Goal: Check status: Check status

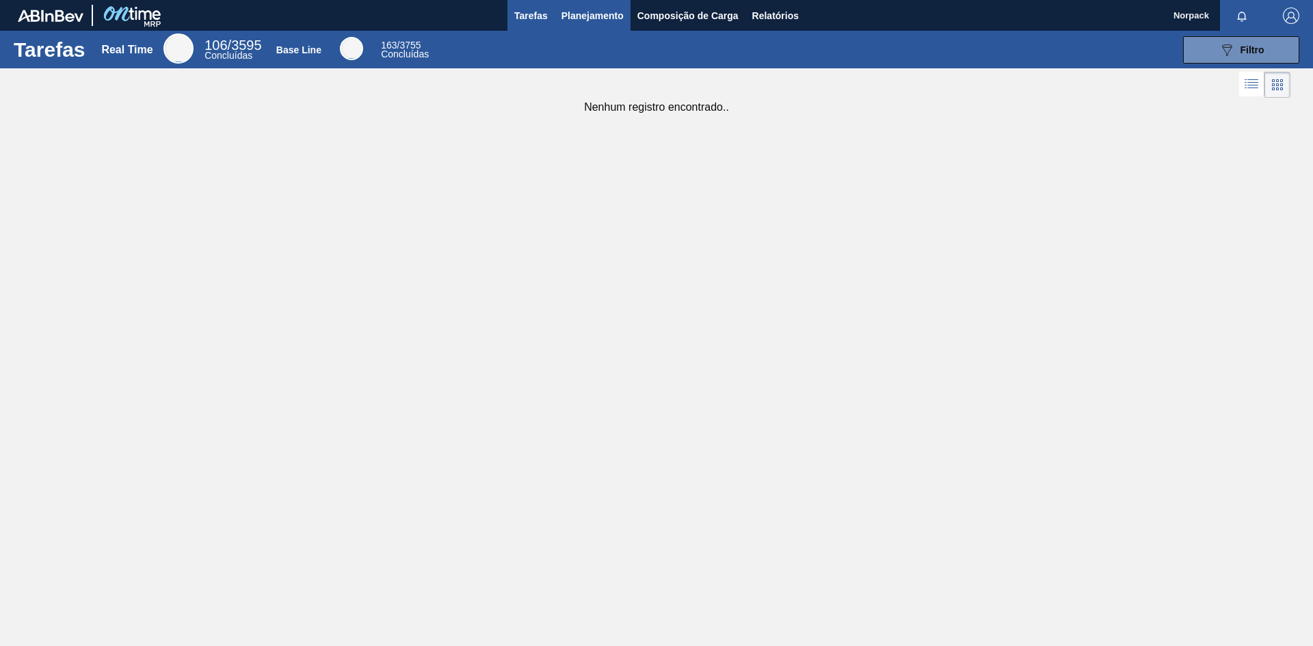
click at [591, 15] on span "Planejamento" at bounding box center [592, 16] width 62 height 16
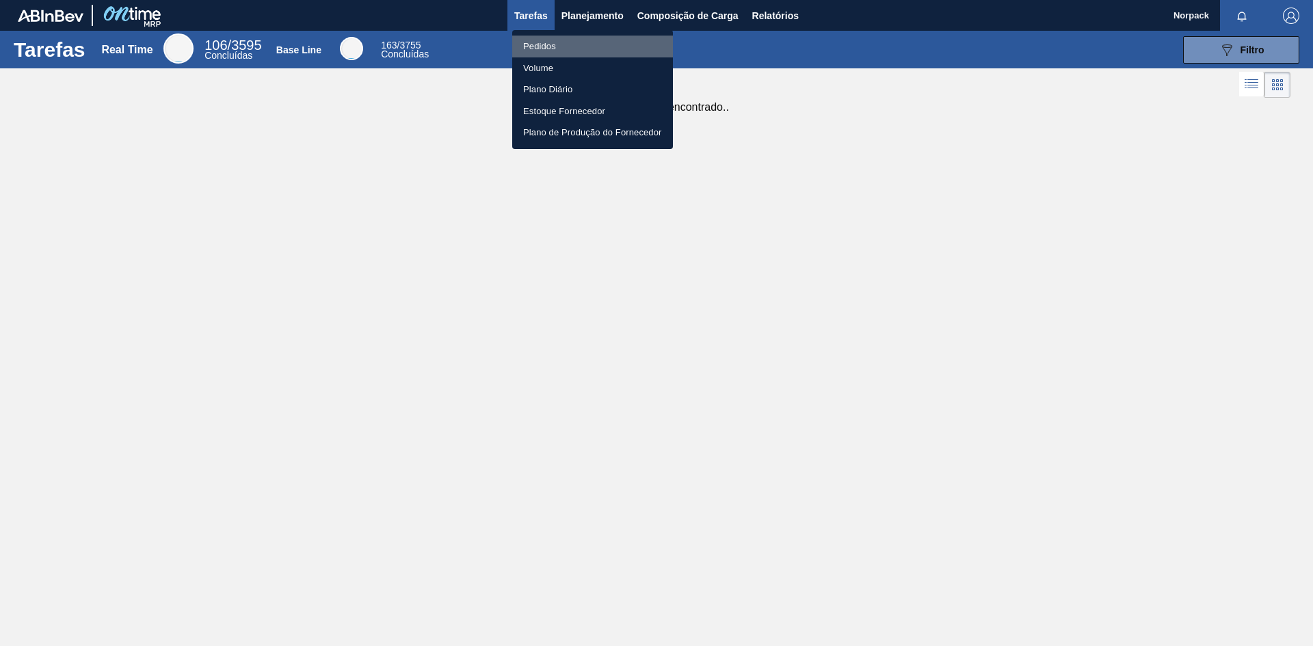
click at [555, 44] on li "Pedidos" at bounding box center [592, 47] width 161 height 22
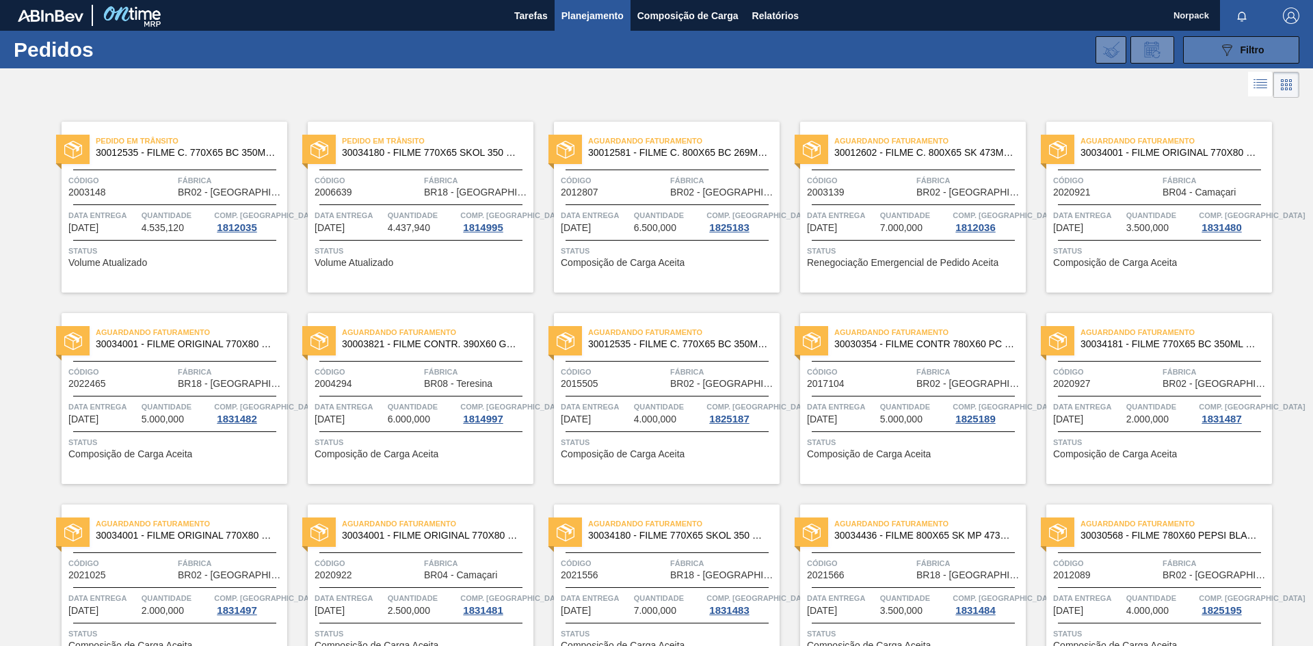
click at [1221, 49] on icon "089F7B8B-B2A5-4AFE-B5C0-19BA573D28AC" at bounding box center [1226, 50] width 16 height 16
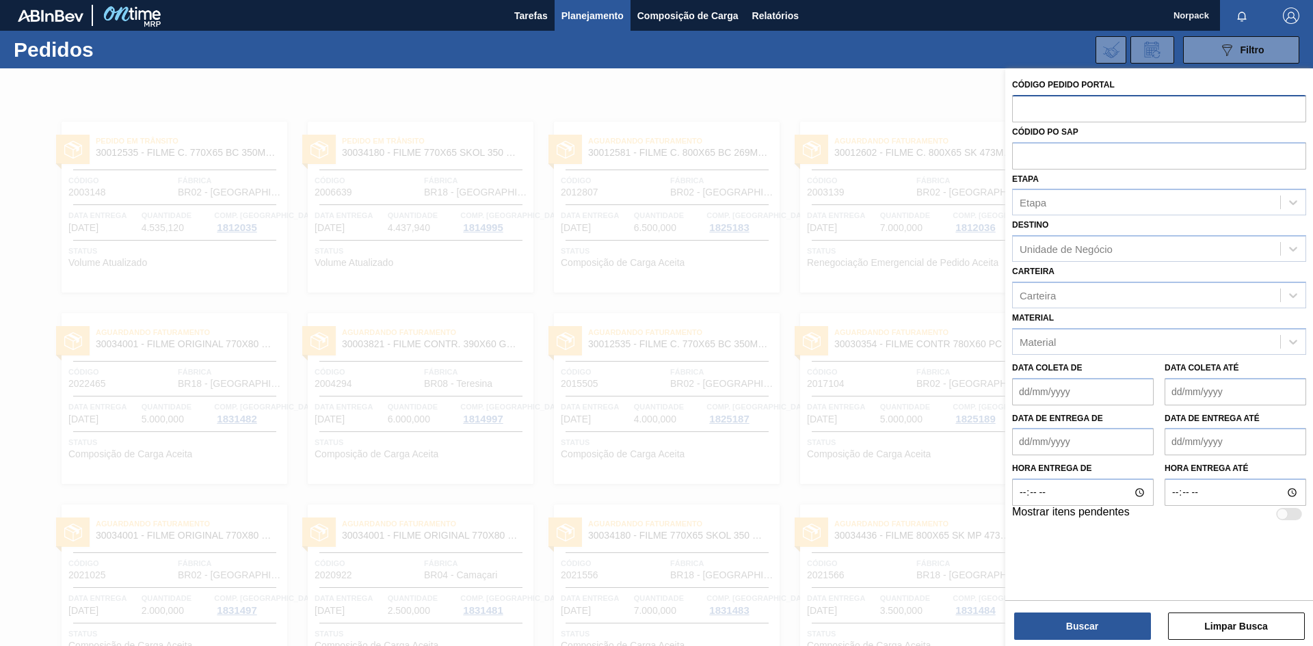
click at [1054, 114] on input "text" at bounding box center [1159, 108] width 294 height 26
type input "2025961"
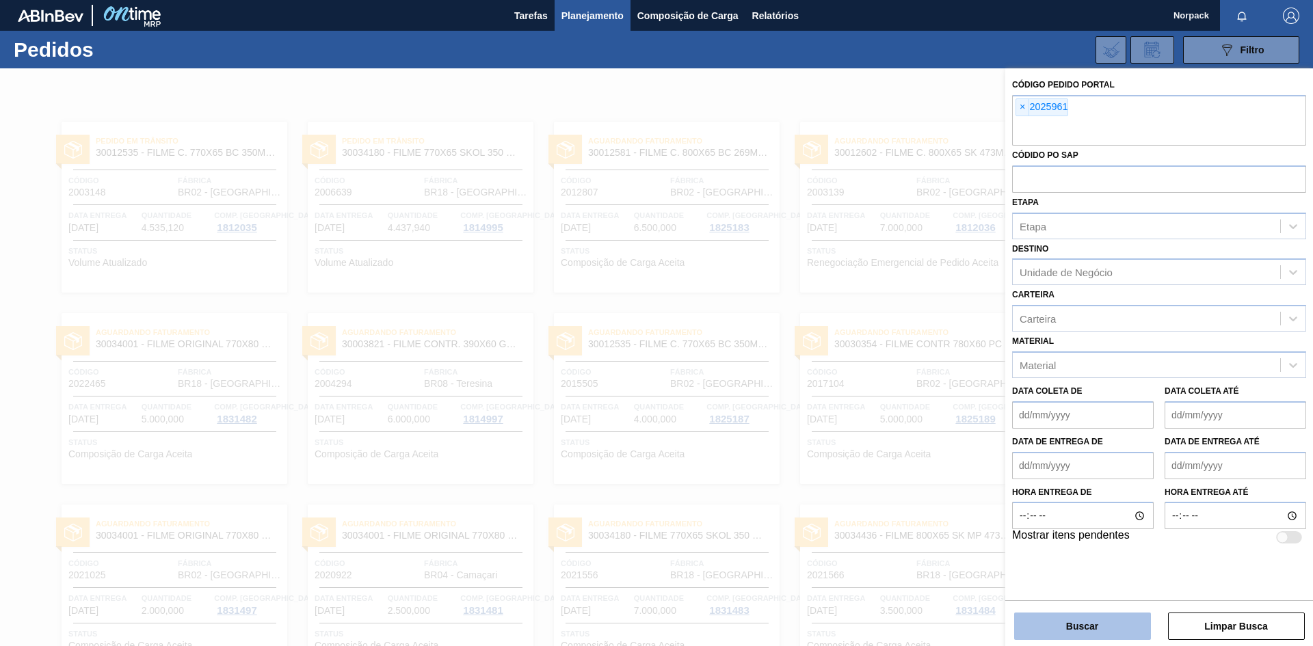
click at [1067, 634] on button "Buscar" at bounding box center [1082, 626] width 137 height 27
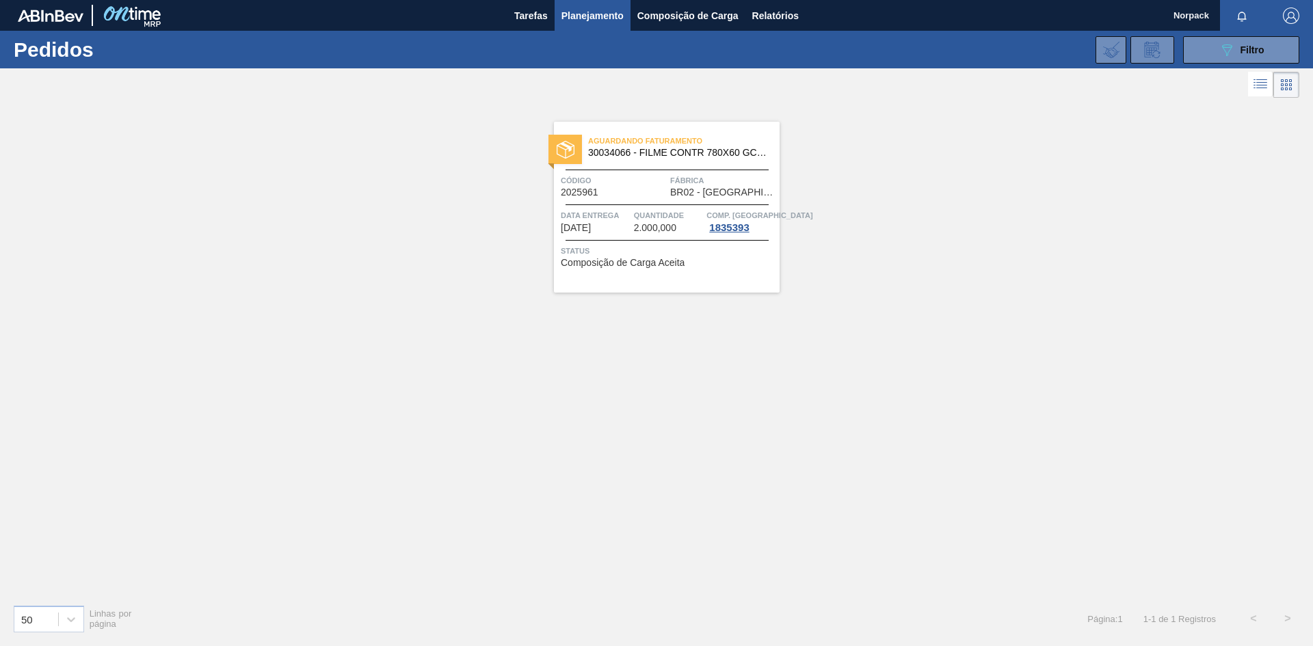
click at [639, 210] on span "Quantidade" at bounding box center [669, 216] width 70 height 14
